Goal: Task Accomplishment & Management: Use online tool/utility

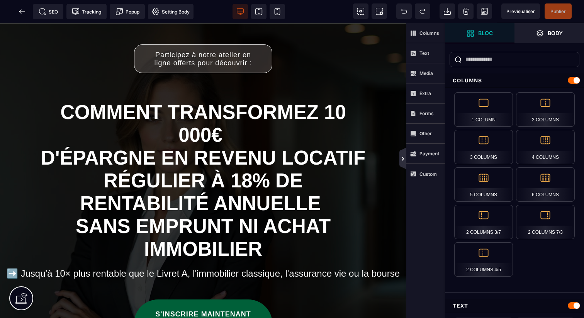
click at [401, 156] on icon at bounding box center [403, 159] width 6 height 6
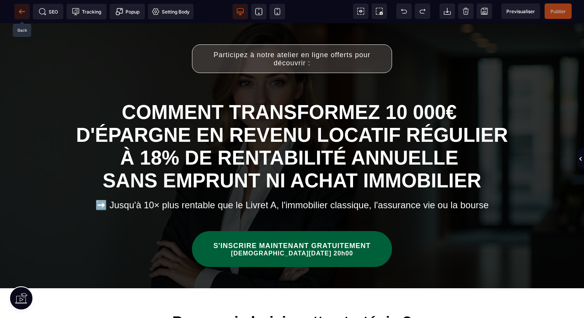
click at [21, 13] on icon at bounding box center [20, 11] width 2 height 4
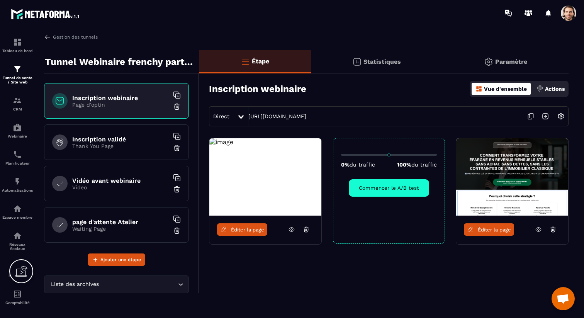
click at [540, 229] on icon at bounding box center [538, 229] width 7 height 7
click at [504, 232] on span "Éditer la page" at bounding box center [494, 230] width 33 height 6
